Goal: Download file/media

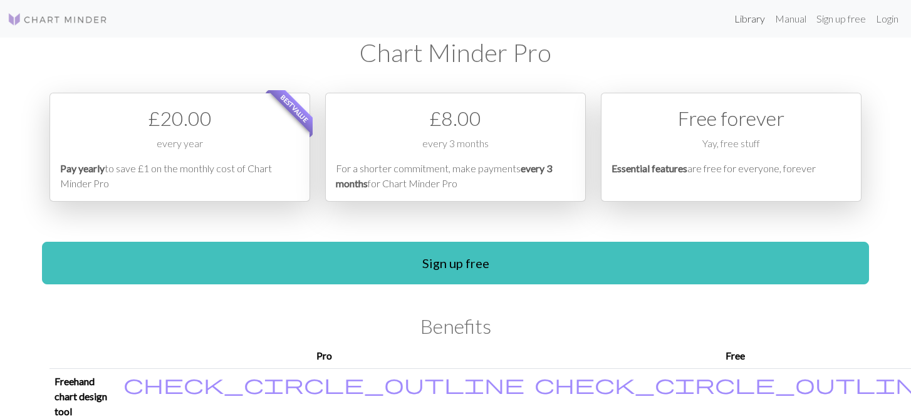
click at [751, 17] on link "Library" at bounding box center [749, 18] width 41 height 25
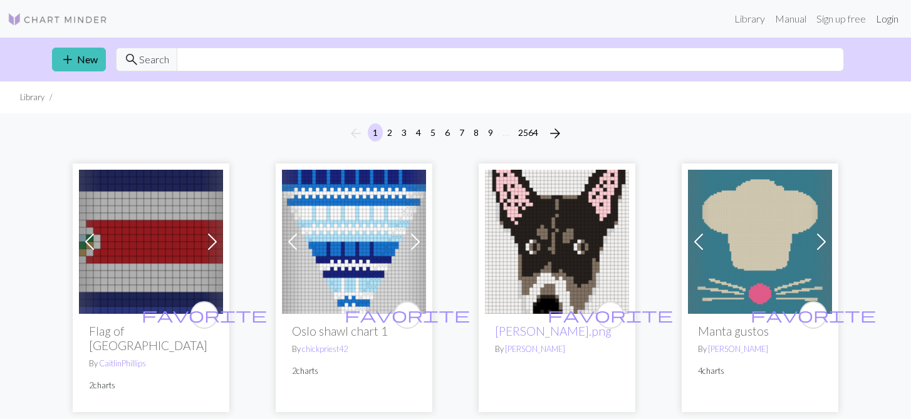
click at [886, 18] on link "Login" at bounding box center [886, 18] width 33 height 25
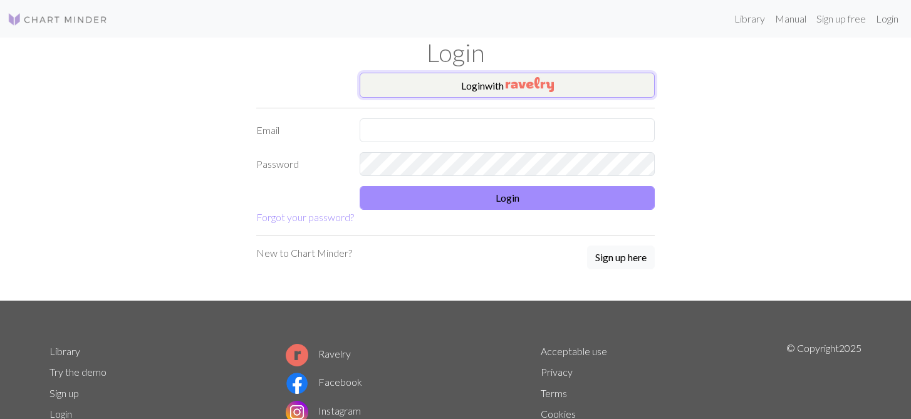
click at [529, 93] on button "Login with" at bounding box center [506, 85] width 295 height 25
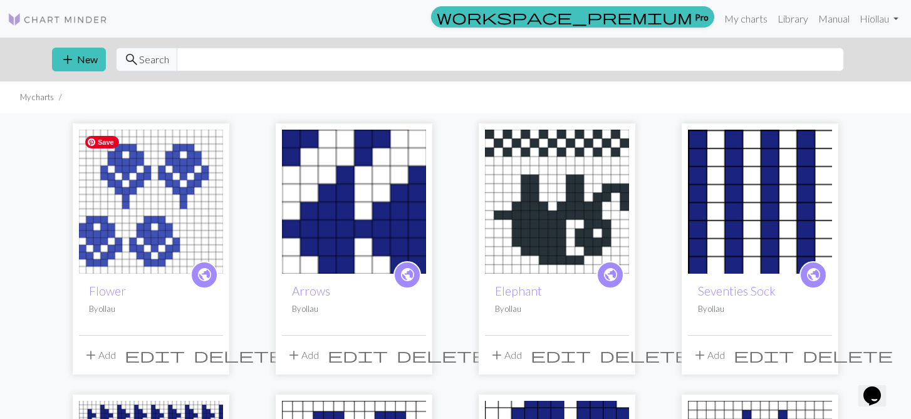
click at [177, 218] on img at bounding box center [151, 202] width 144 height 144
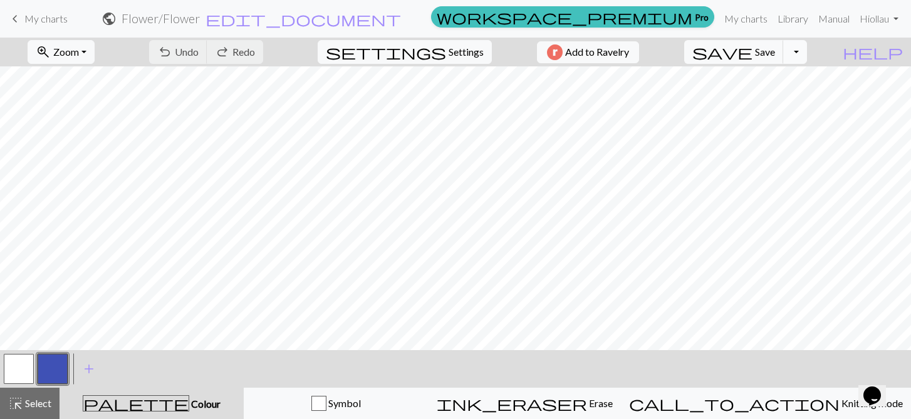
scroll to position [23, 0]
click at [807, 57] on button "Toggle Dropdown" at bounding box center [795, 52] width 24 height 24
click at [806, 103] on button "save_alt Download" at bounding box center [702, 100] width 207 height 20
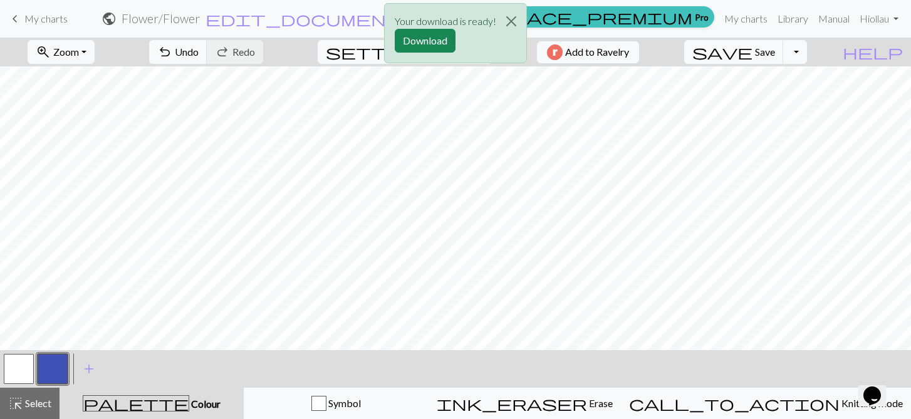
click at [822, 46] on div "Your download is ready! Download" at bounding box center [455, 36] width 911 height 73
click at [824, 51] on div "Your download is ready! Download" at bounding box center [455, 36] width 911 height 73
click at [815, 53] on div "Your download is ready! Download" at bounding box center [455, 36] width 911 height 73
click at [777, 51] on div "Your download is ready! Download" at bounding box center [455, 36] width 911 height 73
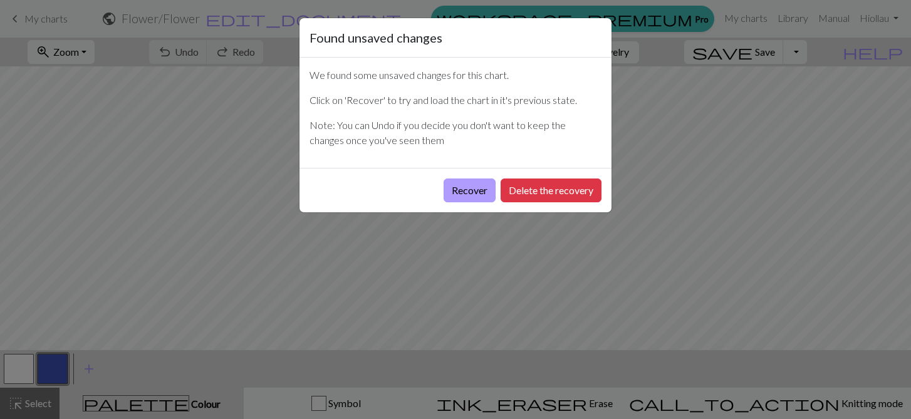
click at [484, 191] on button "Recover" at bounding box center [469, 190] width 52 height 24
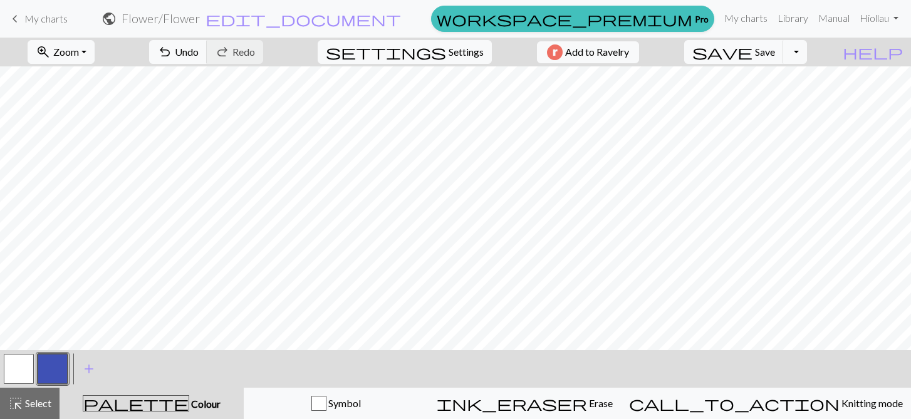
scroll to position [23, 0]
click at [807, 49] on button "Toggle Dropdown" at bounding box center [795, 52] width 24 height 24
click at [791, 105] on button "save_alt Download" at bounding box center [702, 100] width 207 height 20
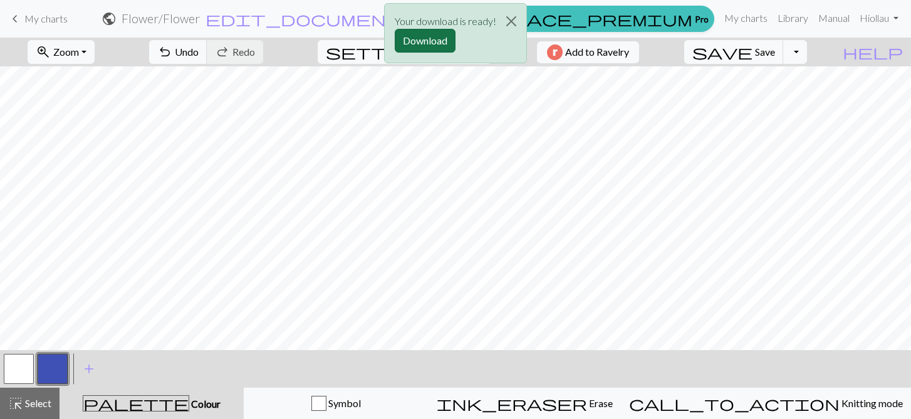
click at [434, 43] on button "Download" at bounding box center [425, 41] width 61 height 24
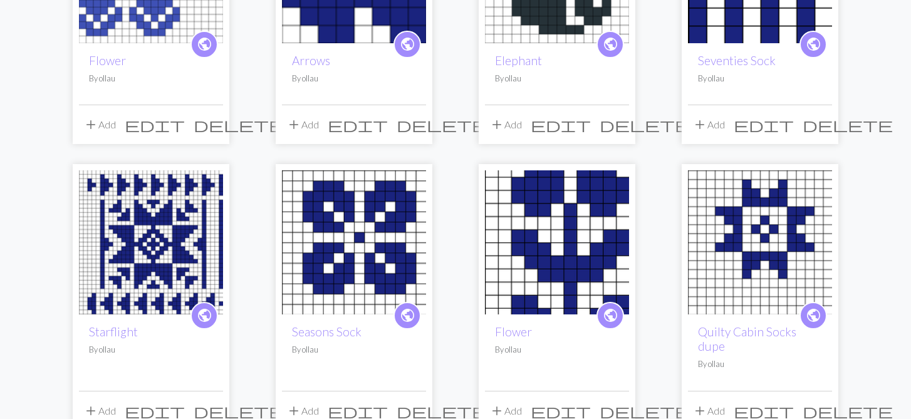
scroll to position [235, 0]
